Goal: Information Seeking & Learning: Understand process/instructions

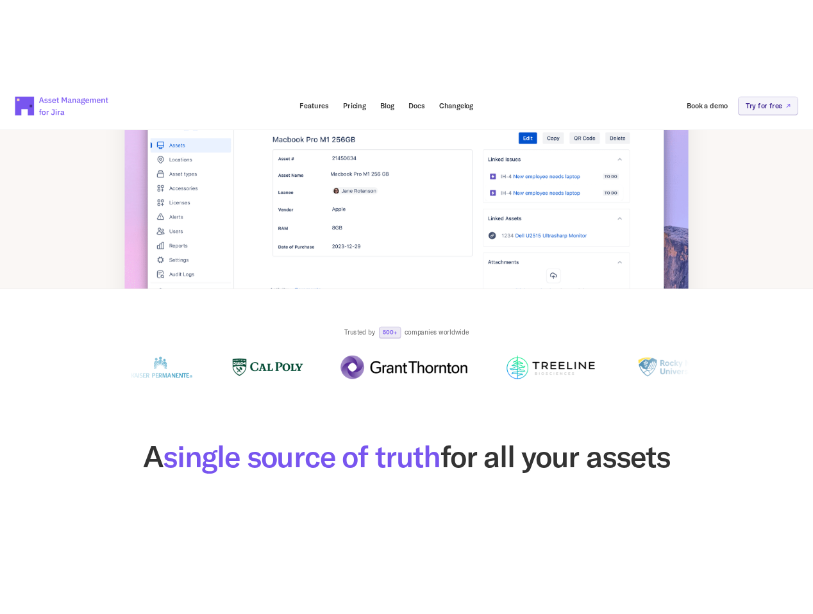
scroll to position [381, 0]
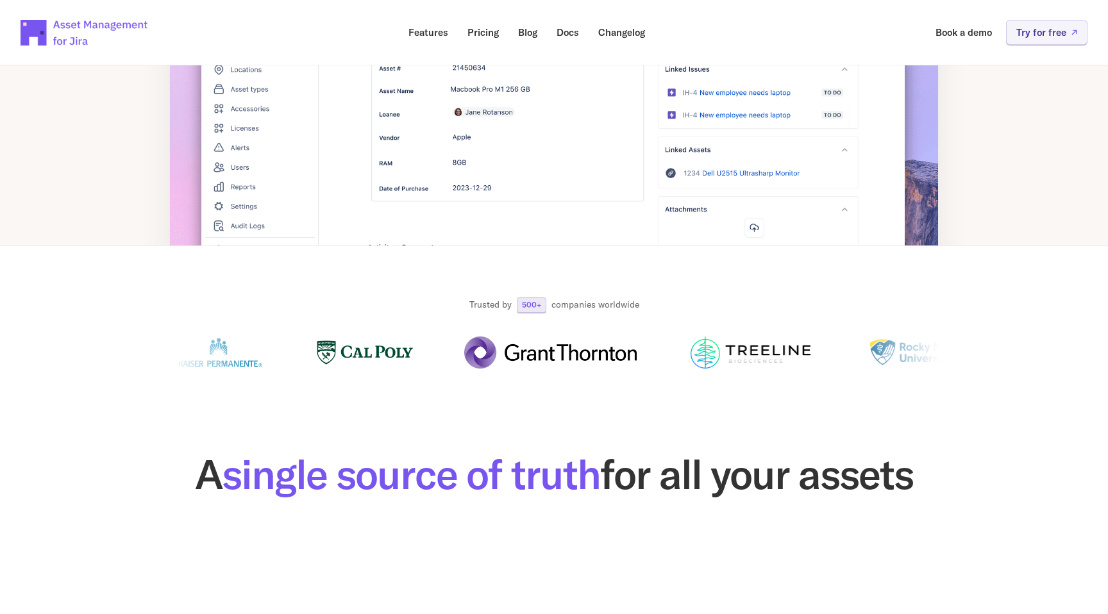
click at [528, 305] on p "500+" at bounding box center [531, 305] width 19 height 8
click at [571, 299] on p "companies worldwide" at bounding box center [595, 305] width 88 height 13
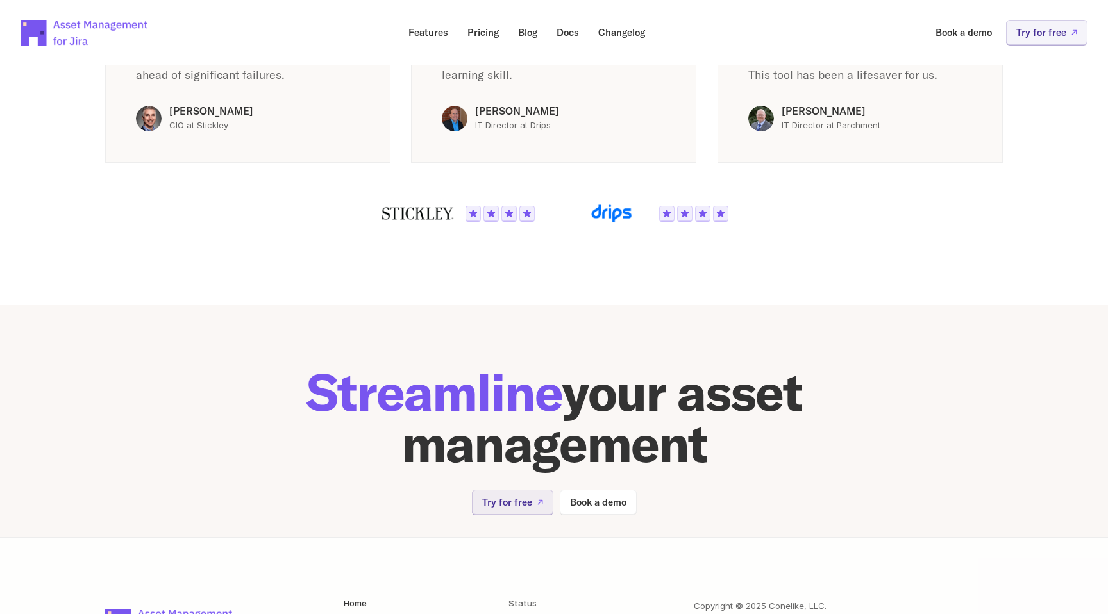
scroll to position [2518, 0]
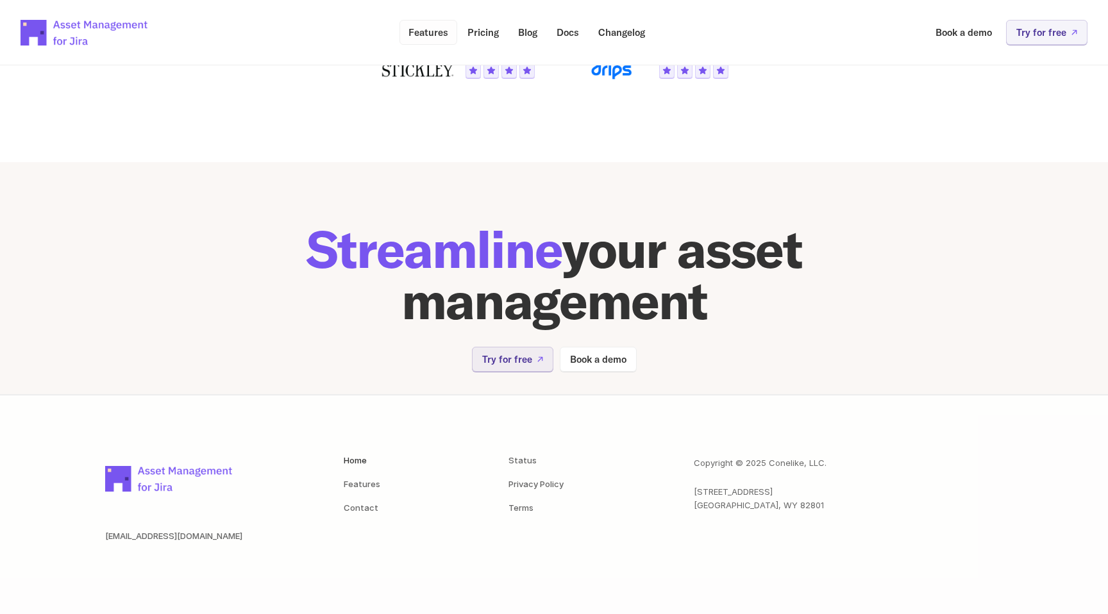
click at [443, 28] on p "Features" at bounding box center [428, 33] width 40 height 10
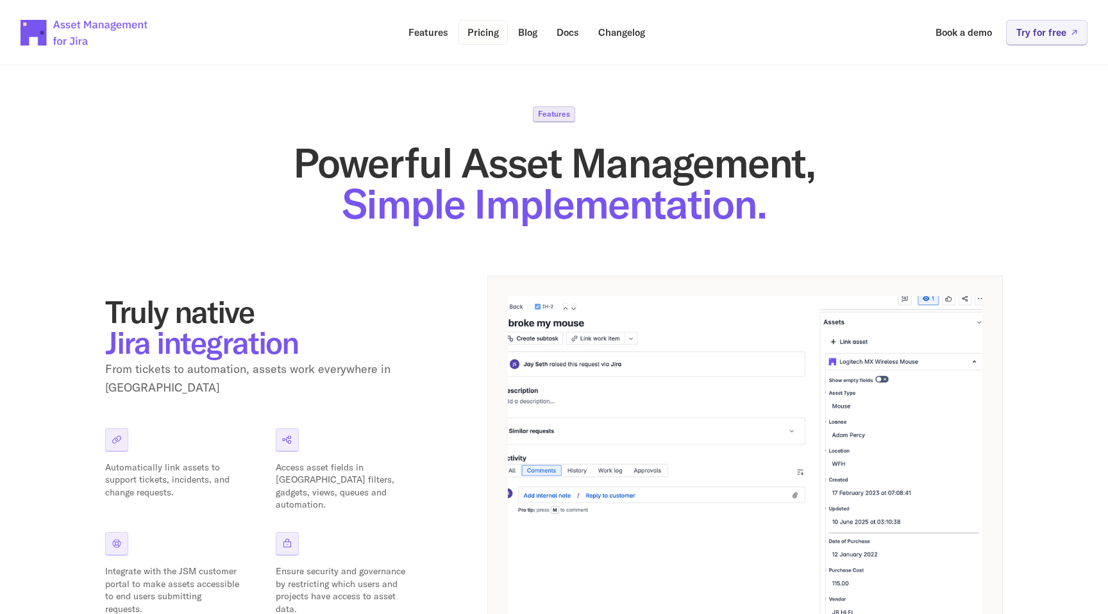
click at [471, 28] on p "Pricing" at bounding box center [482, 33] width 31 height 10
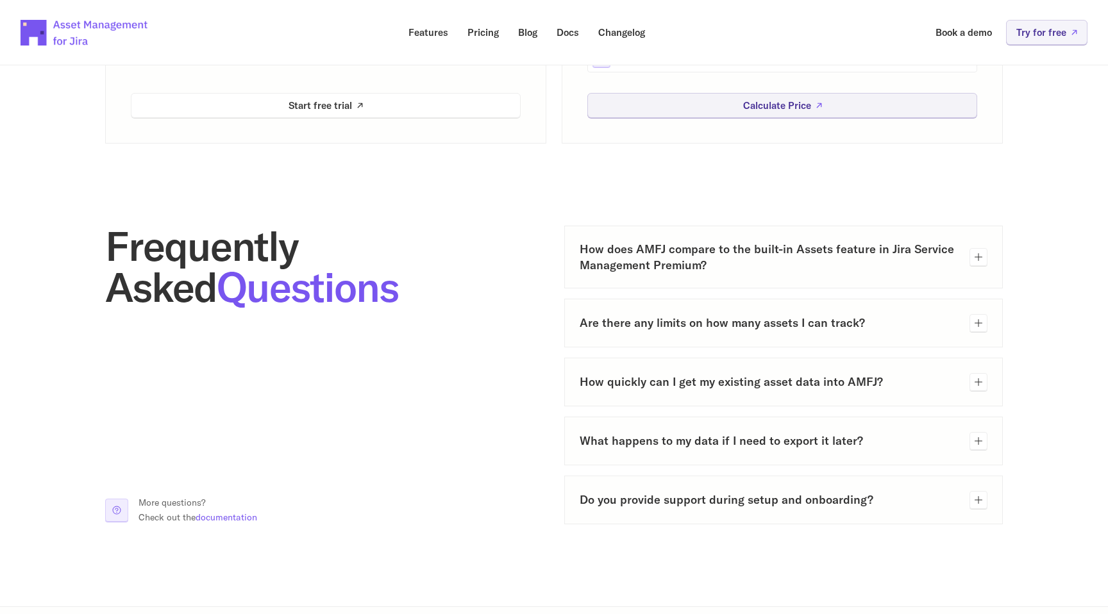
scroll to position [570, 0]
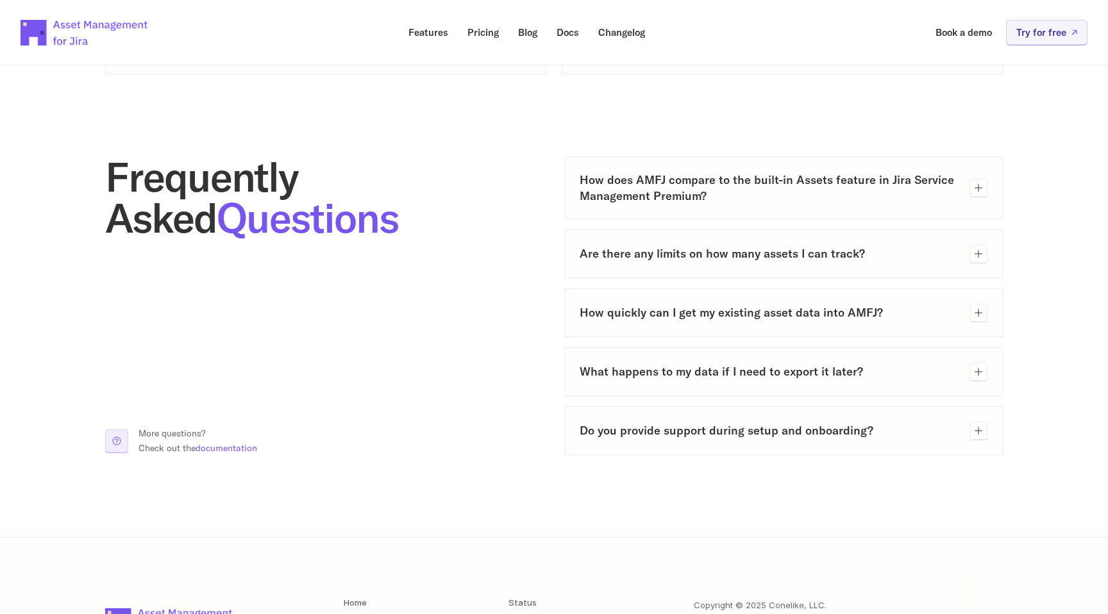
click at [705, 168] on div "How does AMFJ compare to the built-in Assets feature in Jira Service Management…" at bounding box center [783, 187] width 439 height 63
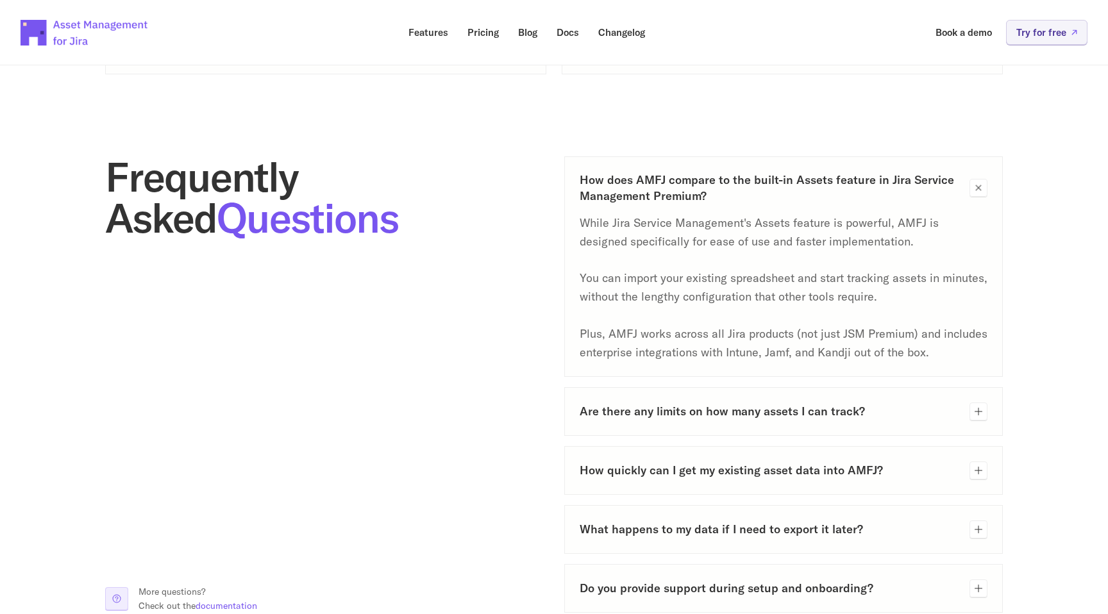
click at [705, 168] on div "How does AMFJ compare to the built-in Assets feature in Jira Service Management…" at bounding box center [783, 266] width 439 height 221
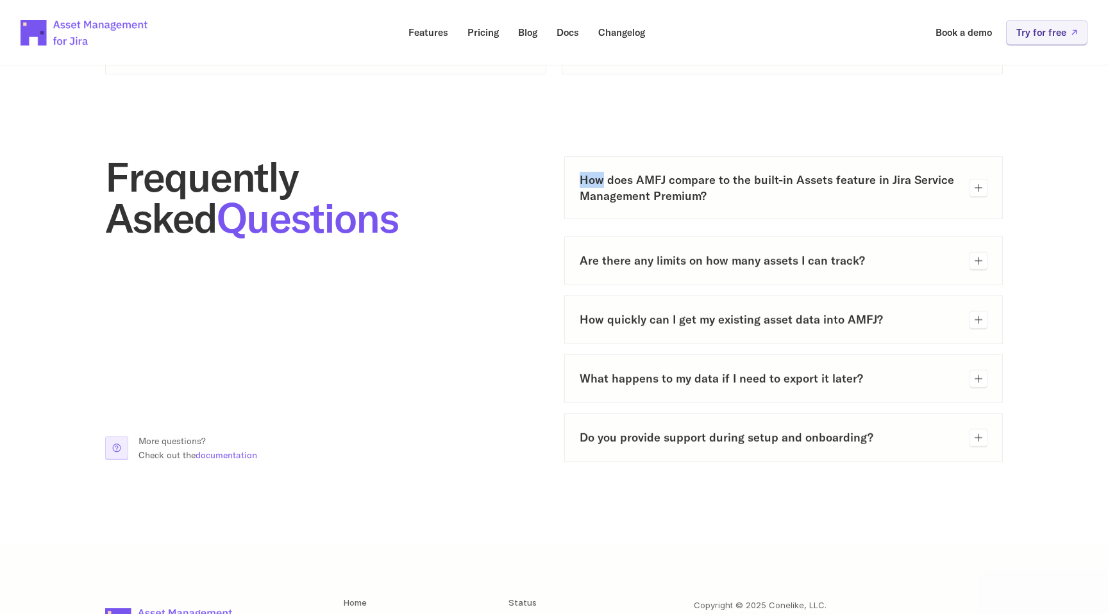
click at [705, 168] on div "How does AMFJ compare to the built-in Assets feature in Jira Service Management…" at bounding box center [783, 187] width 439 height 63
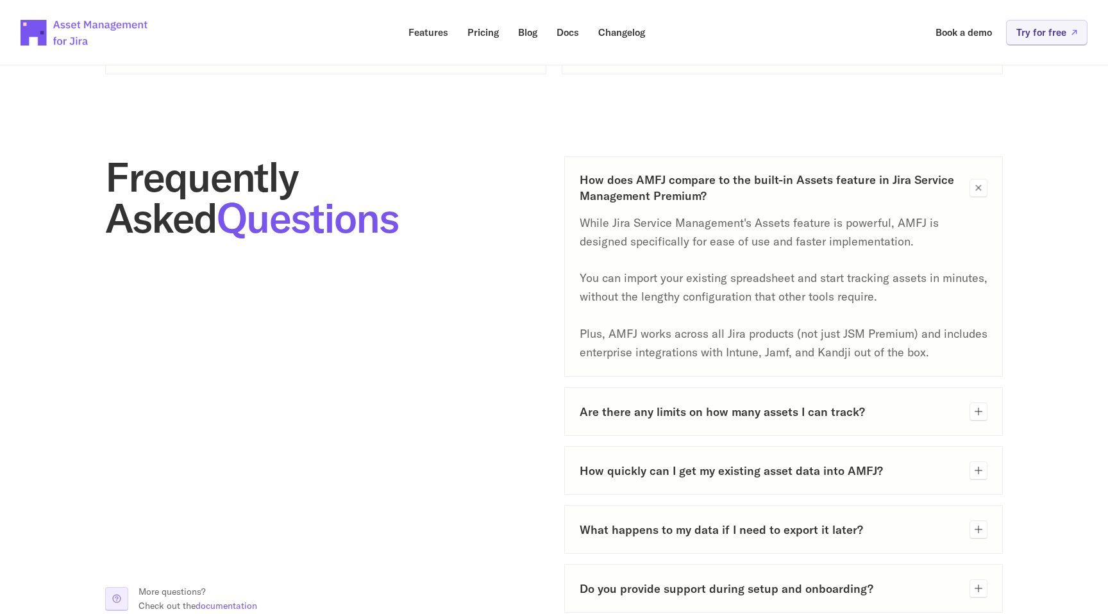
click at [610, 277] on p "While Jira Service Management's Assets feature is powerful, AMFJ is designed sp…" at bounding box center [784, 287] width 408 height 147
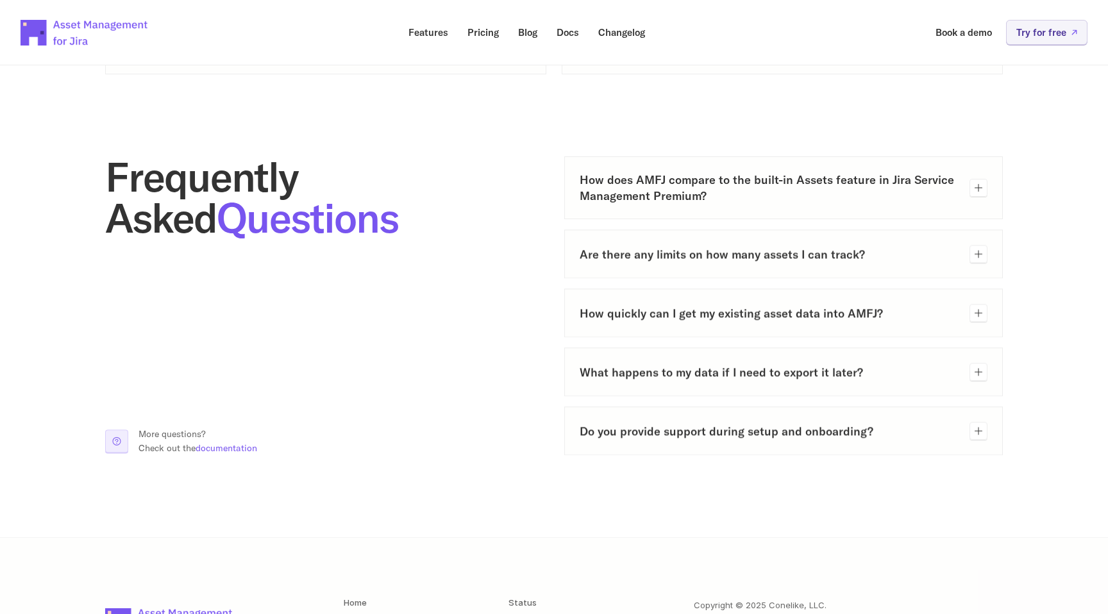
click at [654, 185] on h3 "How does AMFJ compare to the built-in Assets feature in Jira Service Management…" at bounding box center [770, 188] width 380 height 32
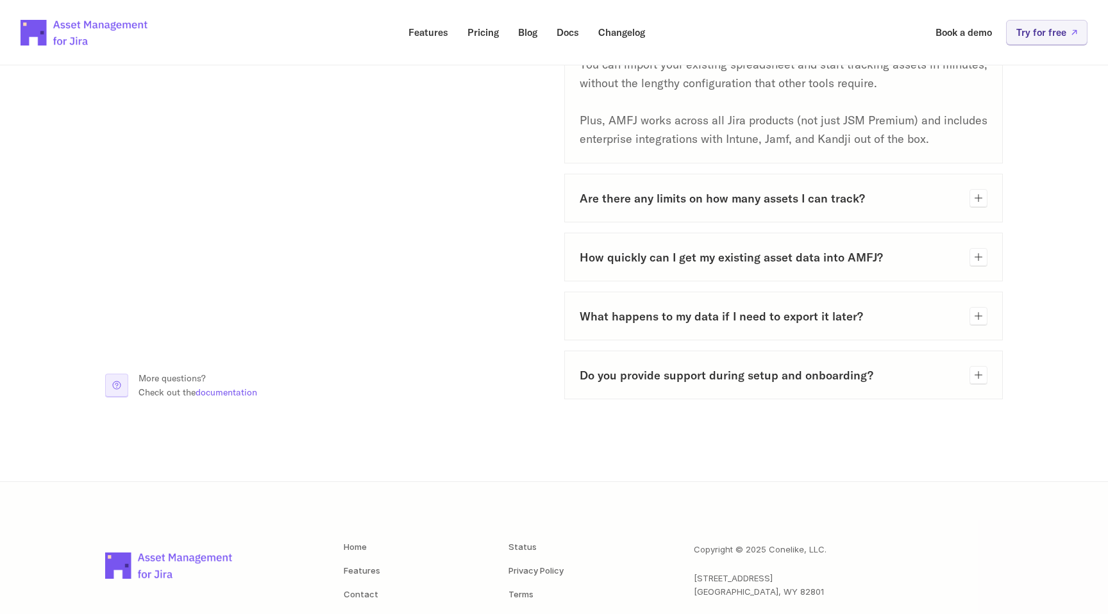
scroll to position [795, 0]
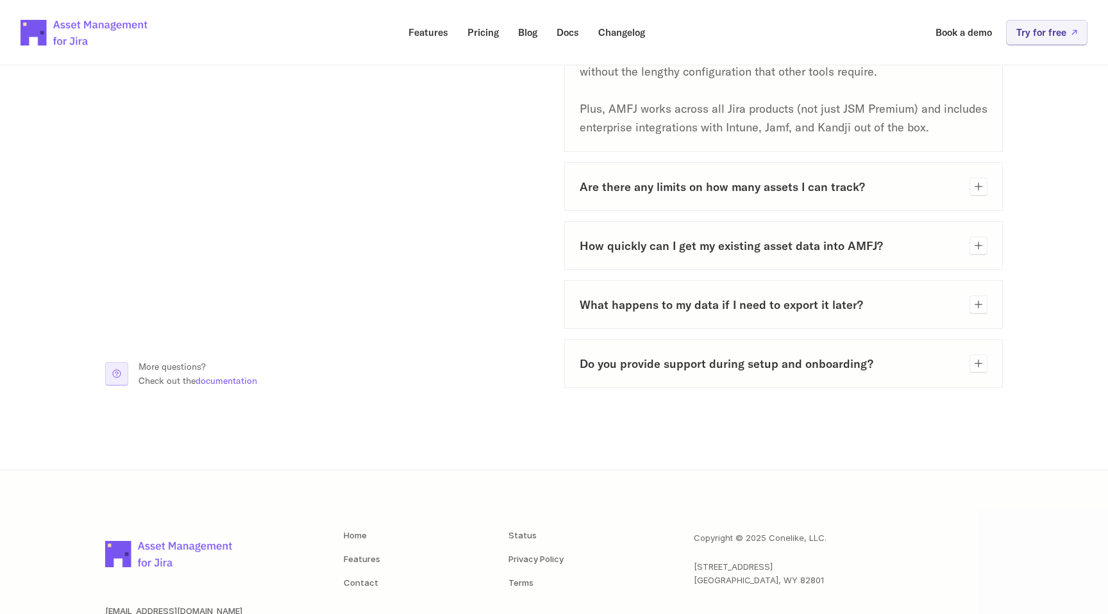
click at [693, 208] on div "Are there any limits on how many assets I can track?" at bounding box center [783, 186] width 439 height 49
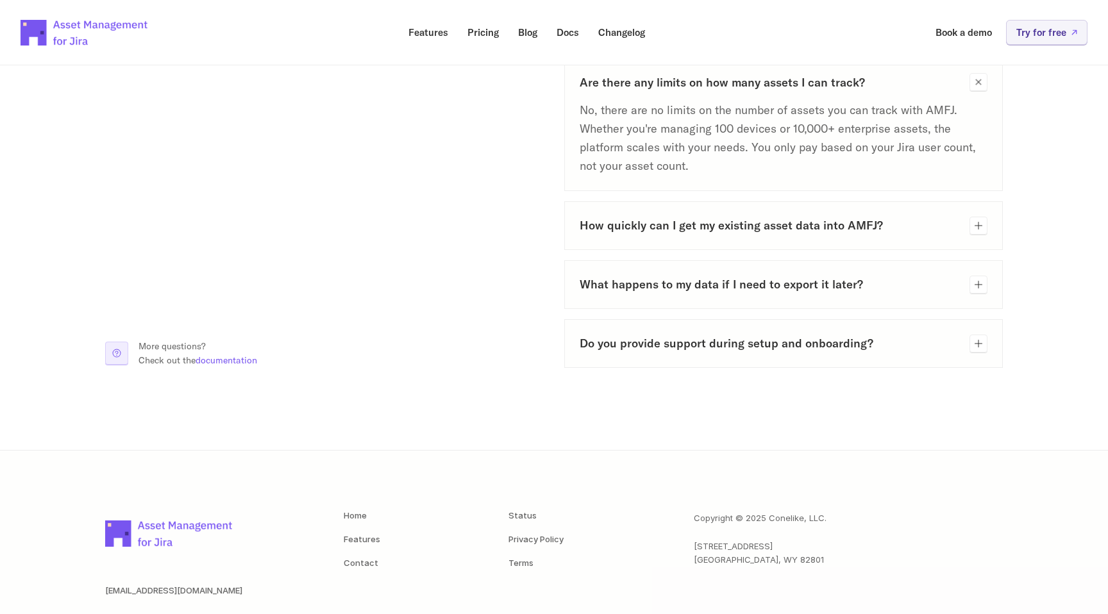
scroll to position [910, 0]
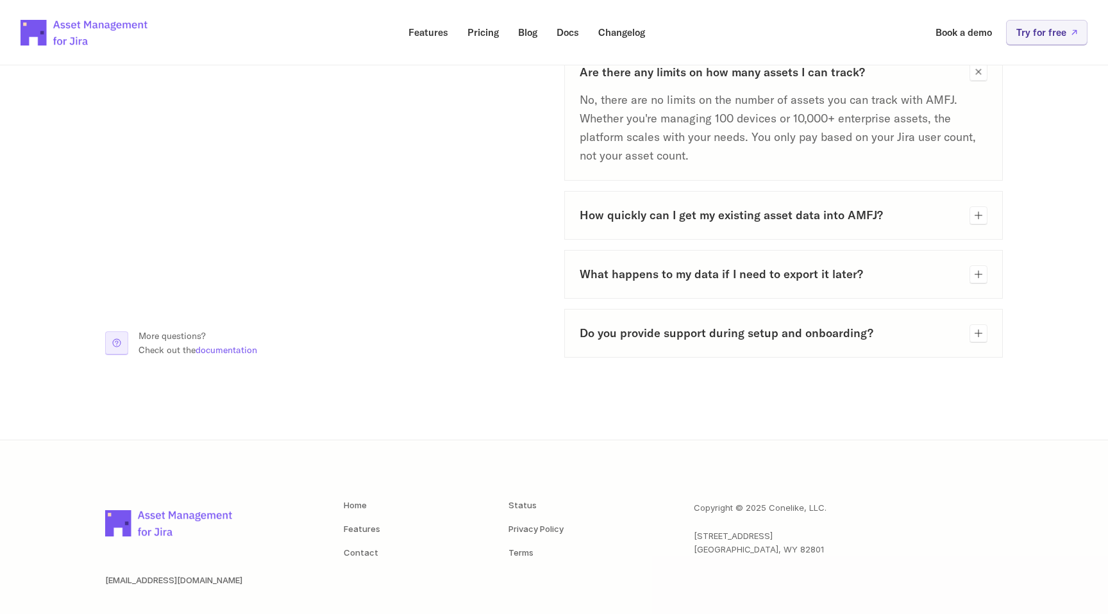
click at [637, 210] on h3 "How quickly can I get my existing asset data into AMFJ?" at bounding box center [770, 215] width 380 height 16
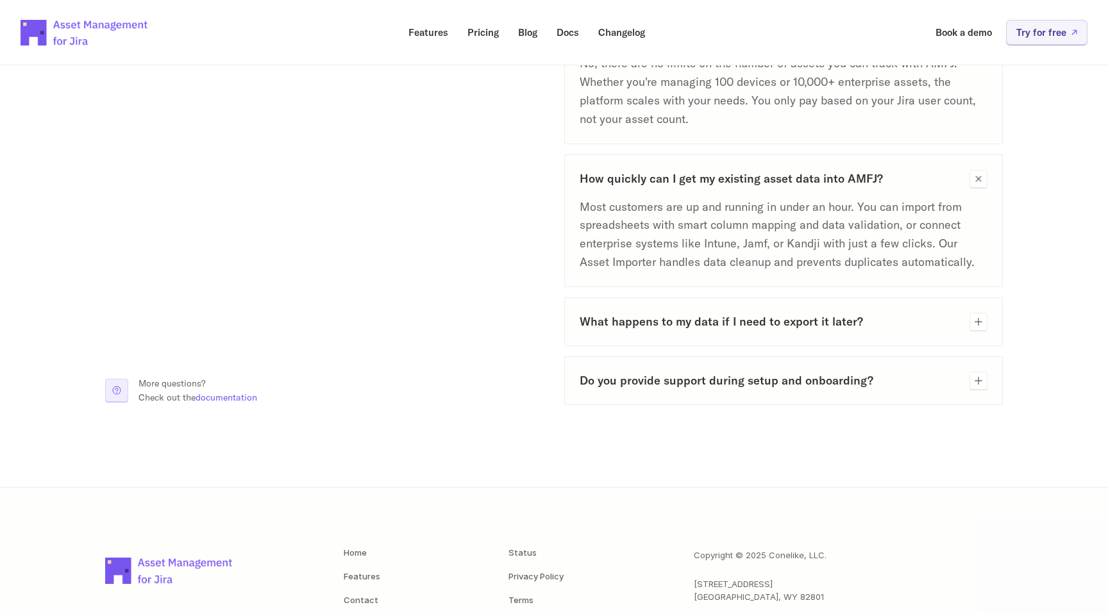
scroll to position [946, 0]
click at [644, 327] on h3 "What happens to my data if I need to export it later?" at bounding box center [770, 322] width 380 height 16
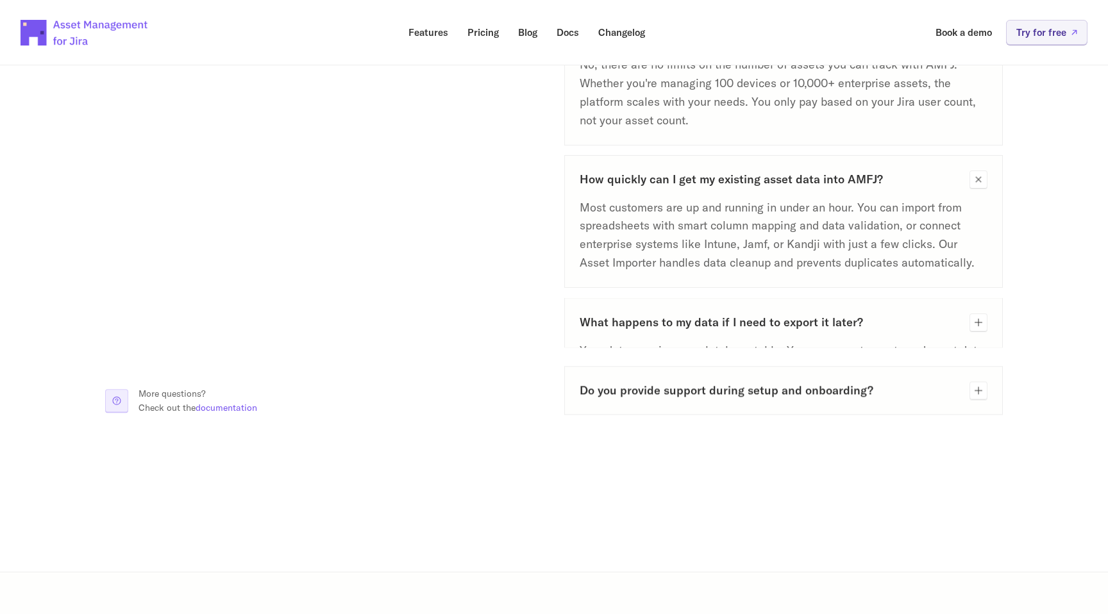
scroll to position [1030, 0]
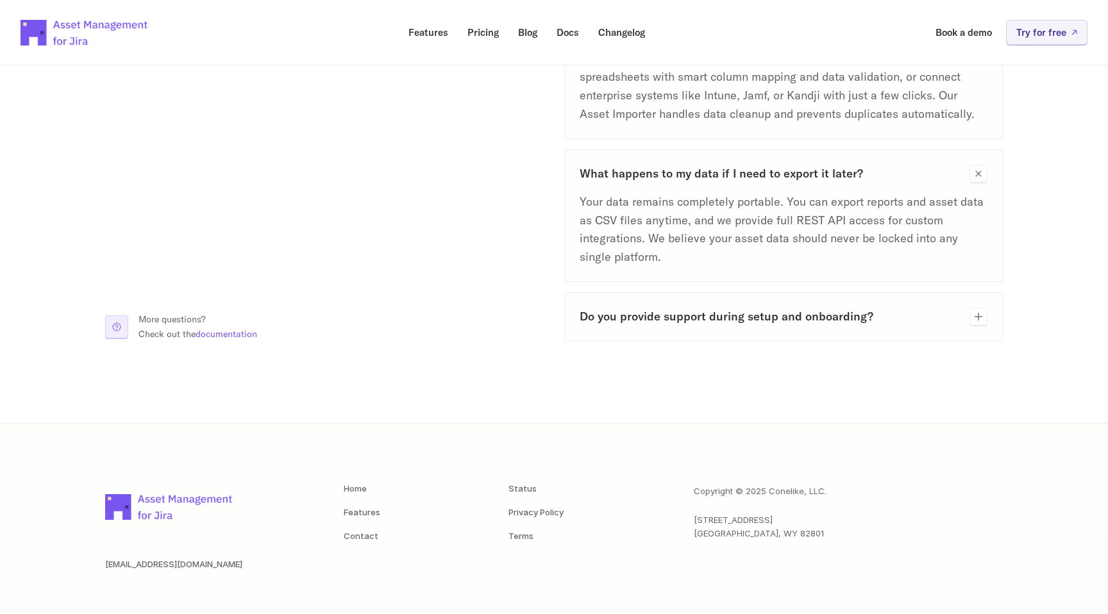
click at [692, 323] on h3 "Do you provide support during setup and onboarding?" at bounding box center [770, 316] width 380 height 16
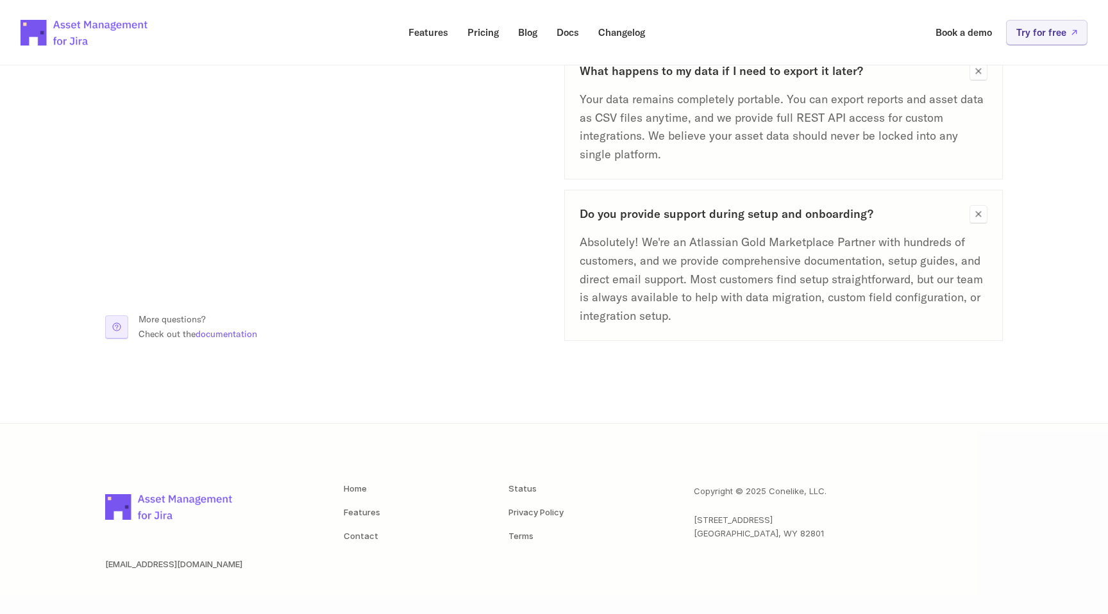
scroll to position [1225, 0]
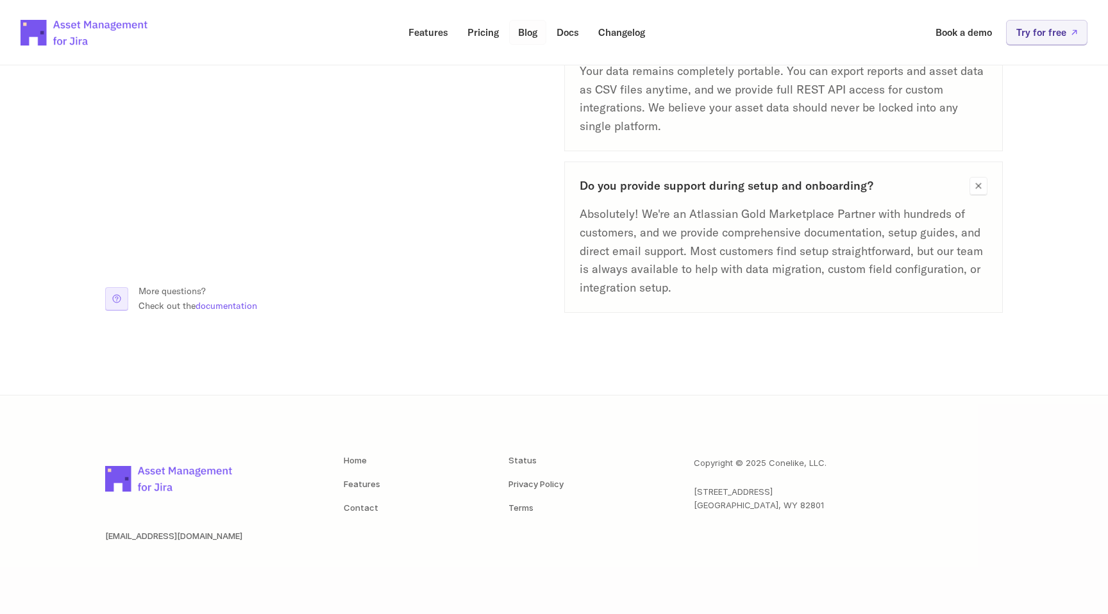
click at [526, 28] on p "Blog" at bounding box center [527, 33] width 19 height 10
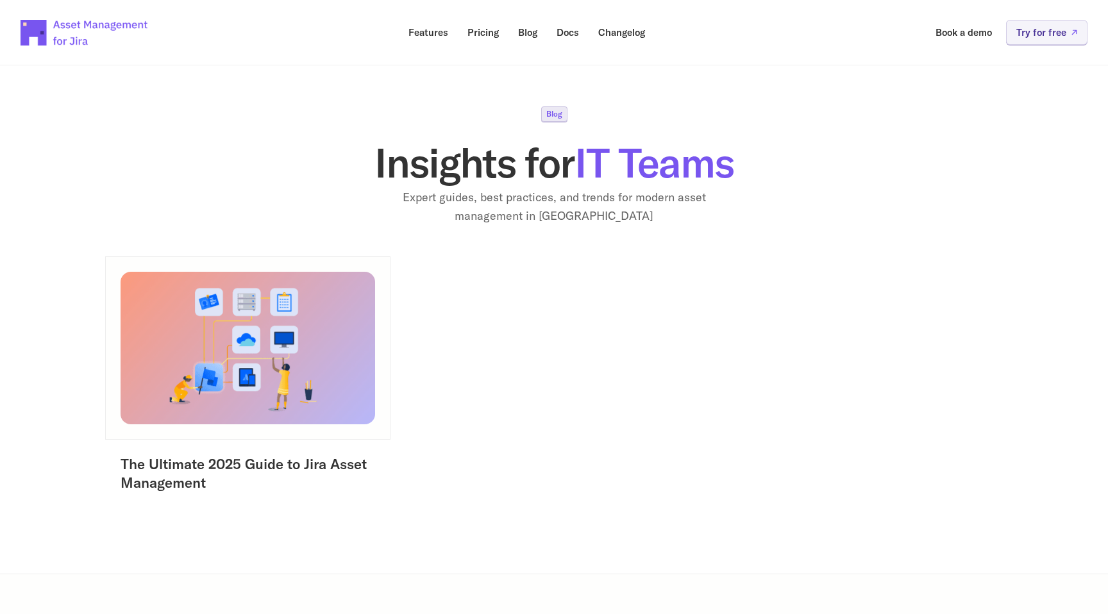
click at [279, 354] on img at bounding box center [247, 347] width 265 height 159
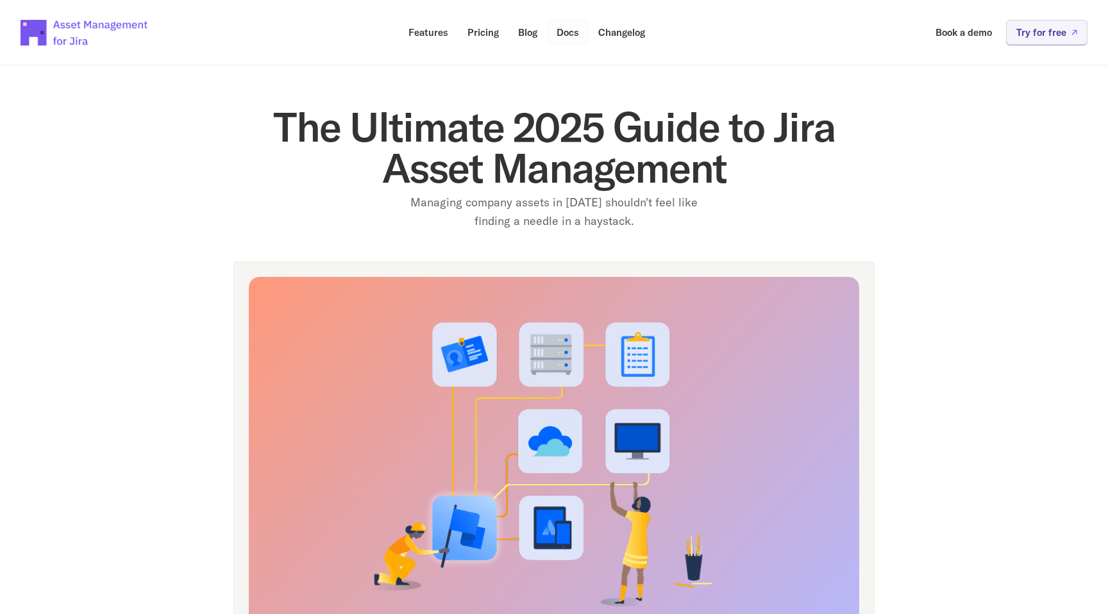
click at [562, 37] on p "Docs" at bounding box center [567, 33] width 22 height 10
click at [609, 33] on p "Changelog" at bounding box center [621, 33] width 47 height 10
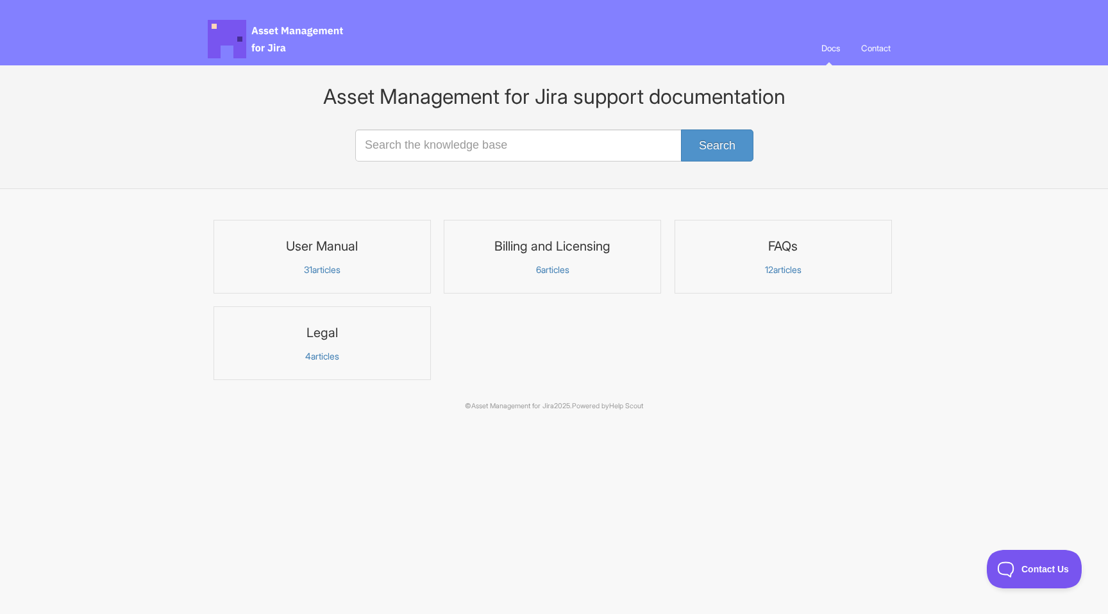
click at [308, 267] on span "31" at bounding box center [308, 269] width 8 height 11
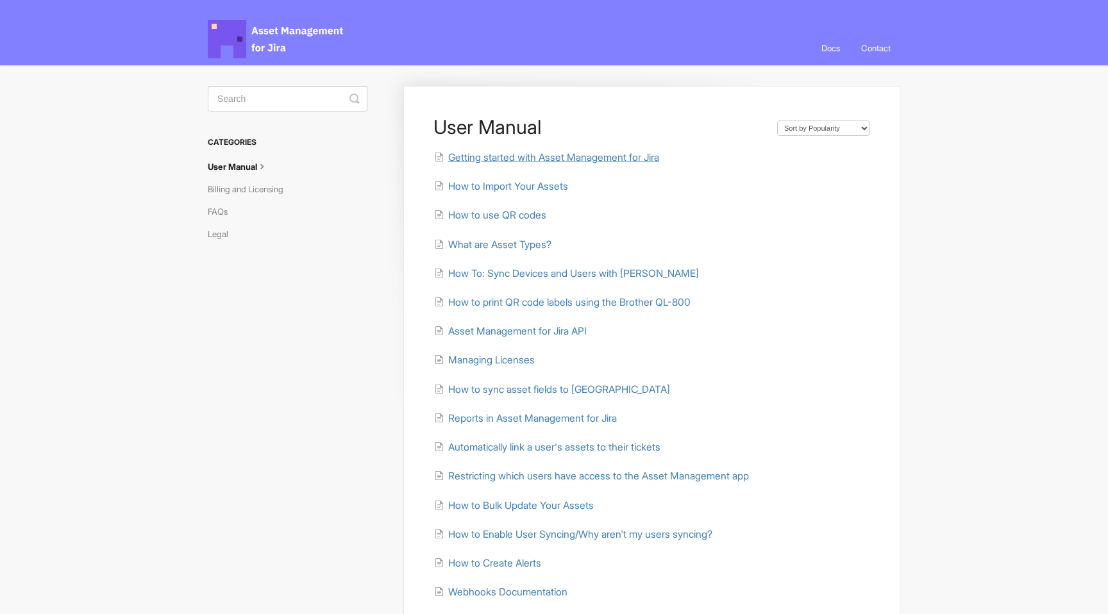
click at [567, 160] on span "Getting started with Asset Management for Jira" at bounding box center [553, 157] width 211 height 12
click at [524, 185] on span "How to Import Your Assets" at bounding box center [508, 186] width 120 height 12
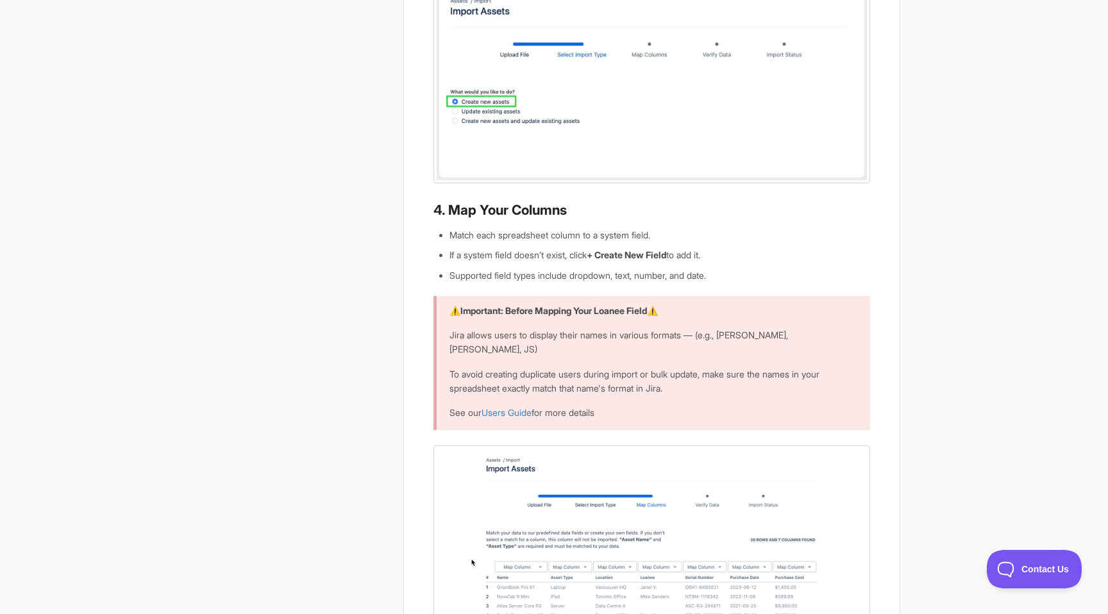
scroll to position [1181, 0]
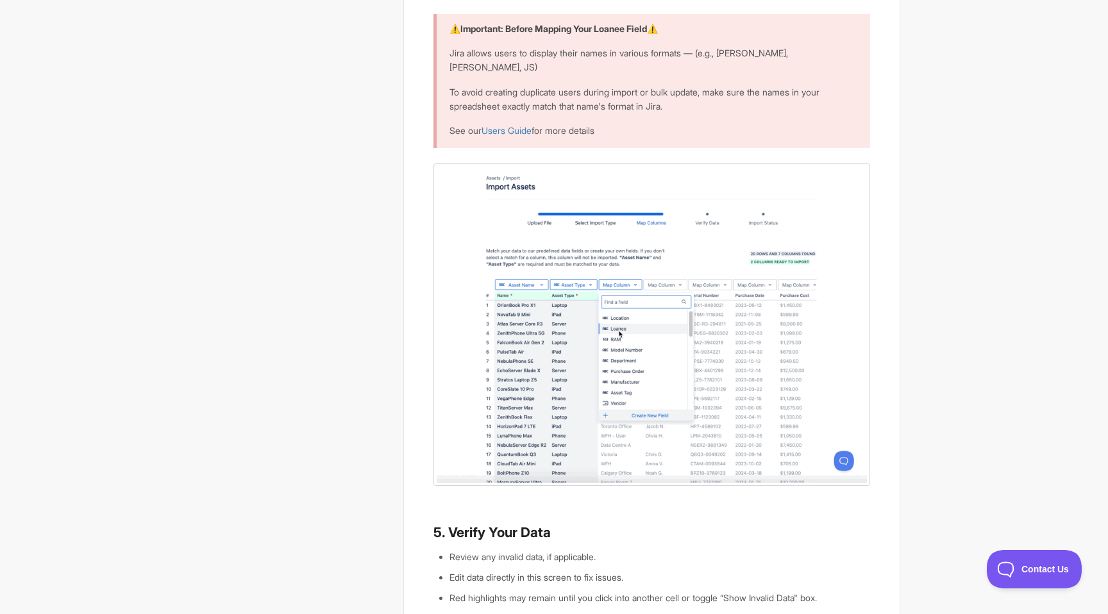
click at [247, 94] on div "How to Import Your Assets The Asset Importer allows you to quickly add new asse…" at bounding box center [554, 303] width 692 height 2838
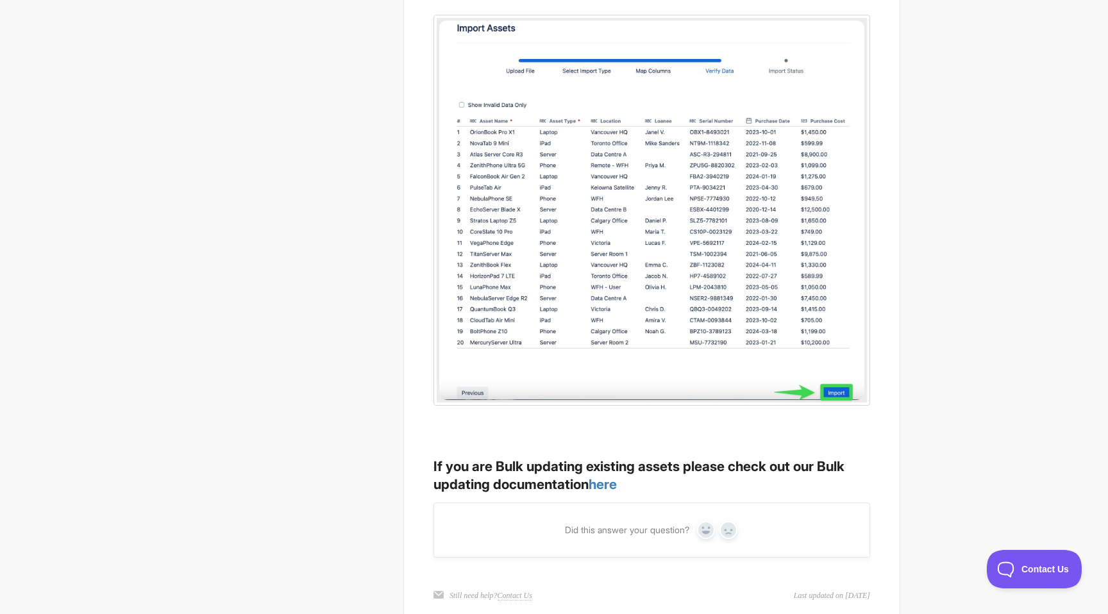
scroll to position [2307, 0]
